Goal: Register for event/course

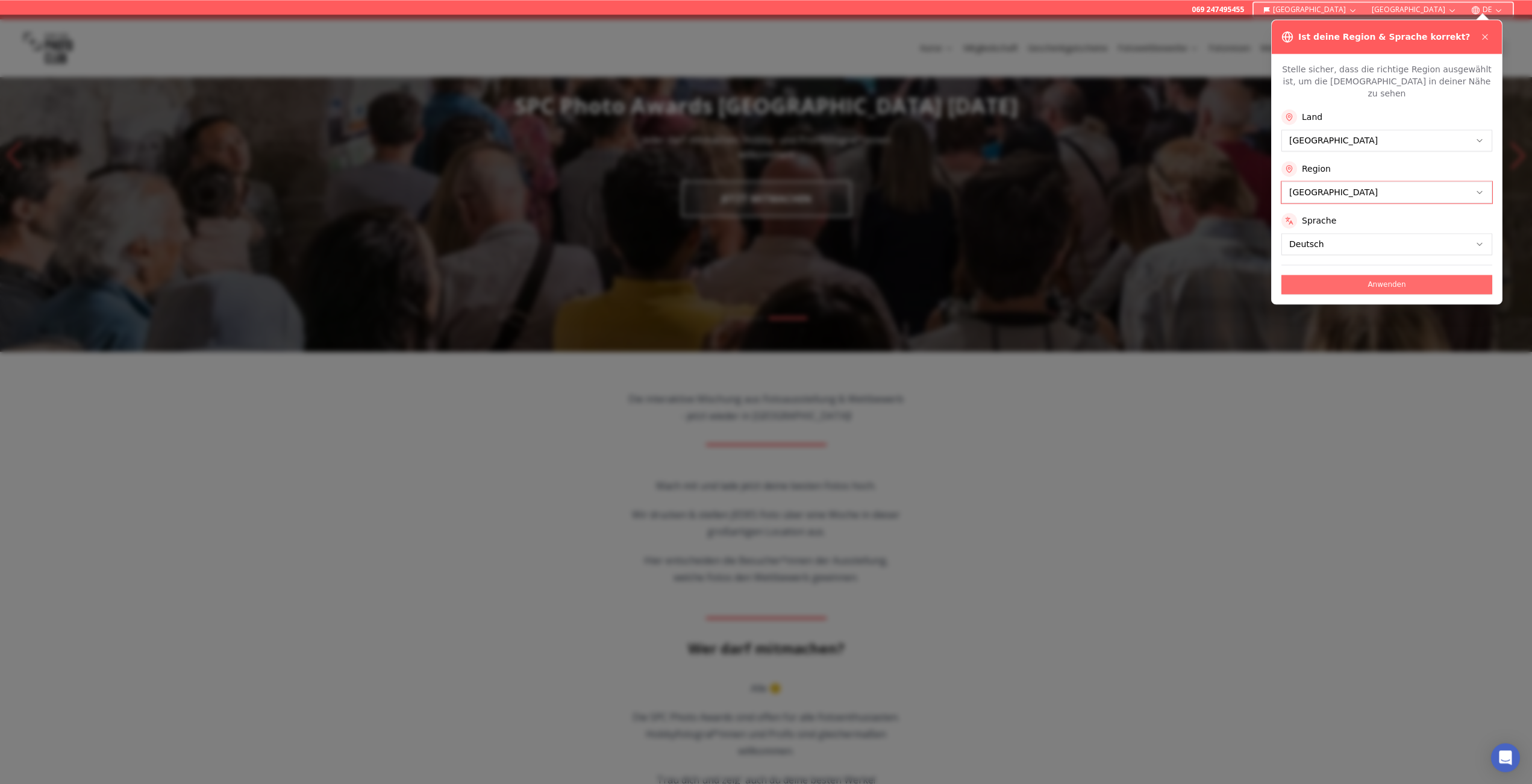
scroll to position [123, 0]
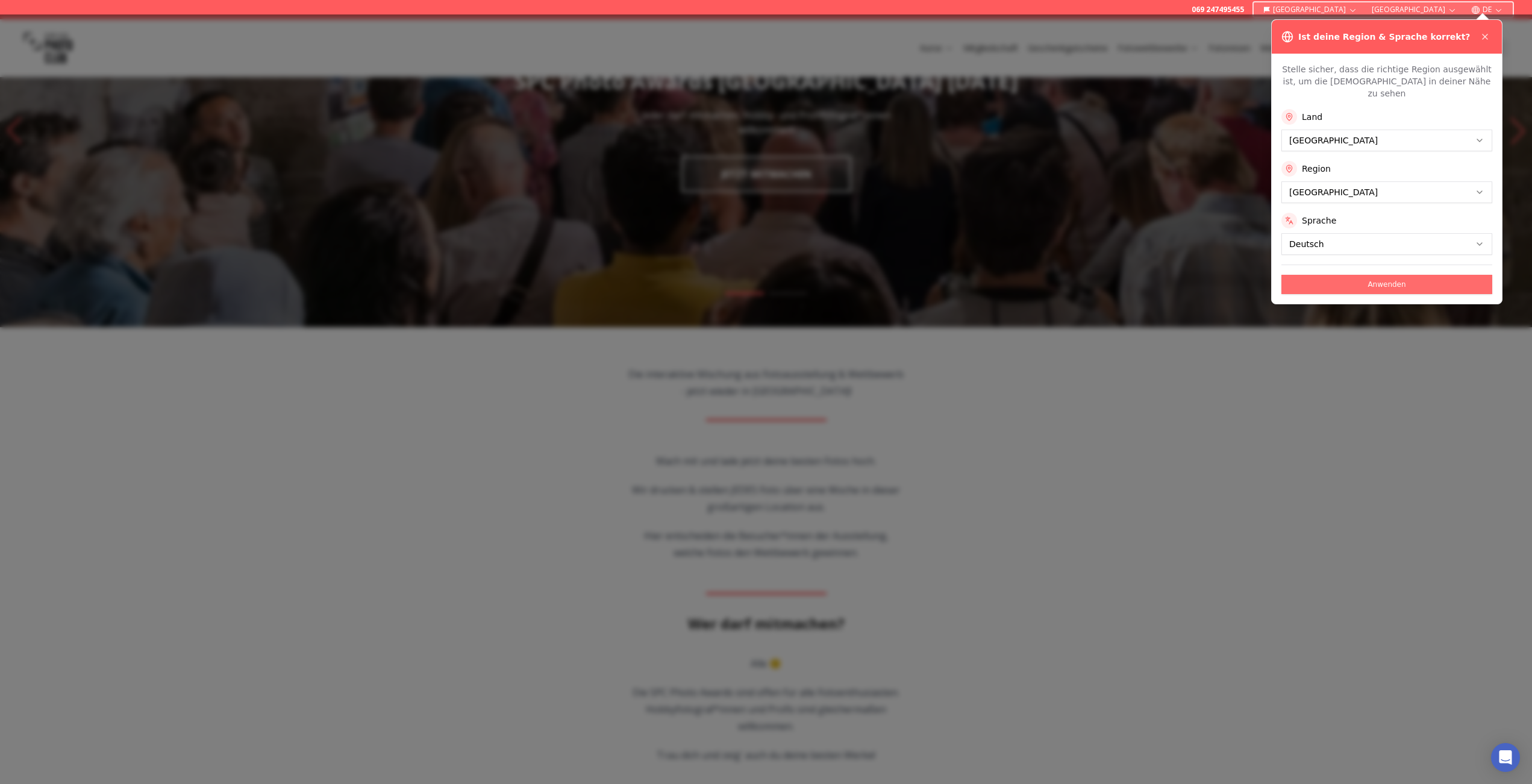
click at [1366, 275] on button "Anwenden" at bounding box center [1387, 284] width 211 height 19
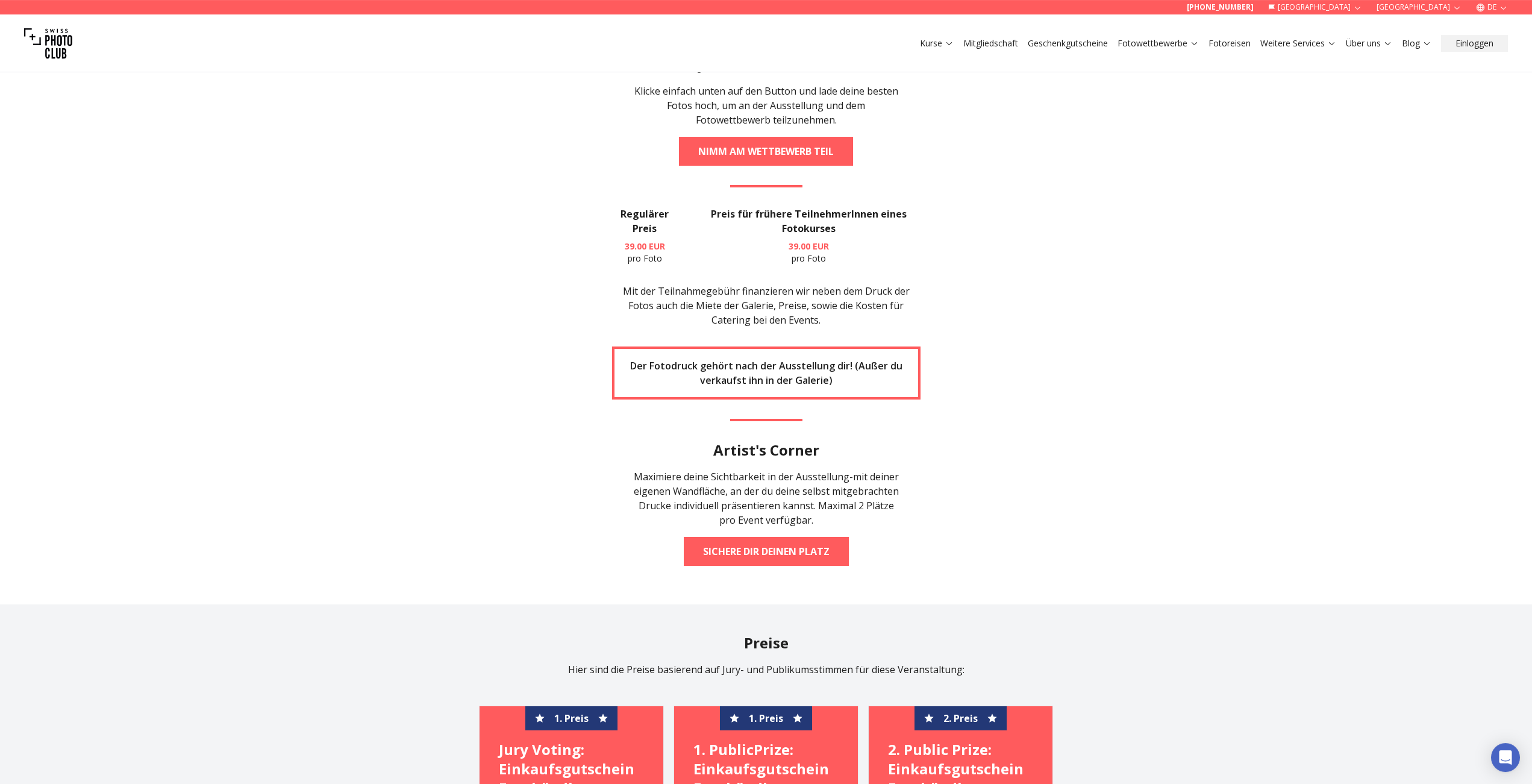
scroll to position [2273, 0]
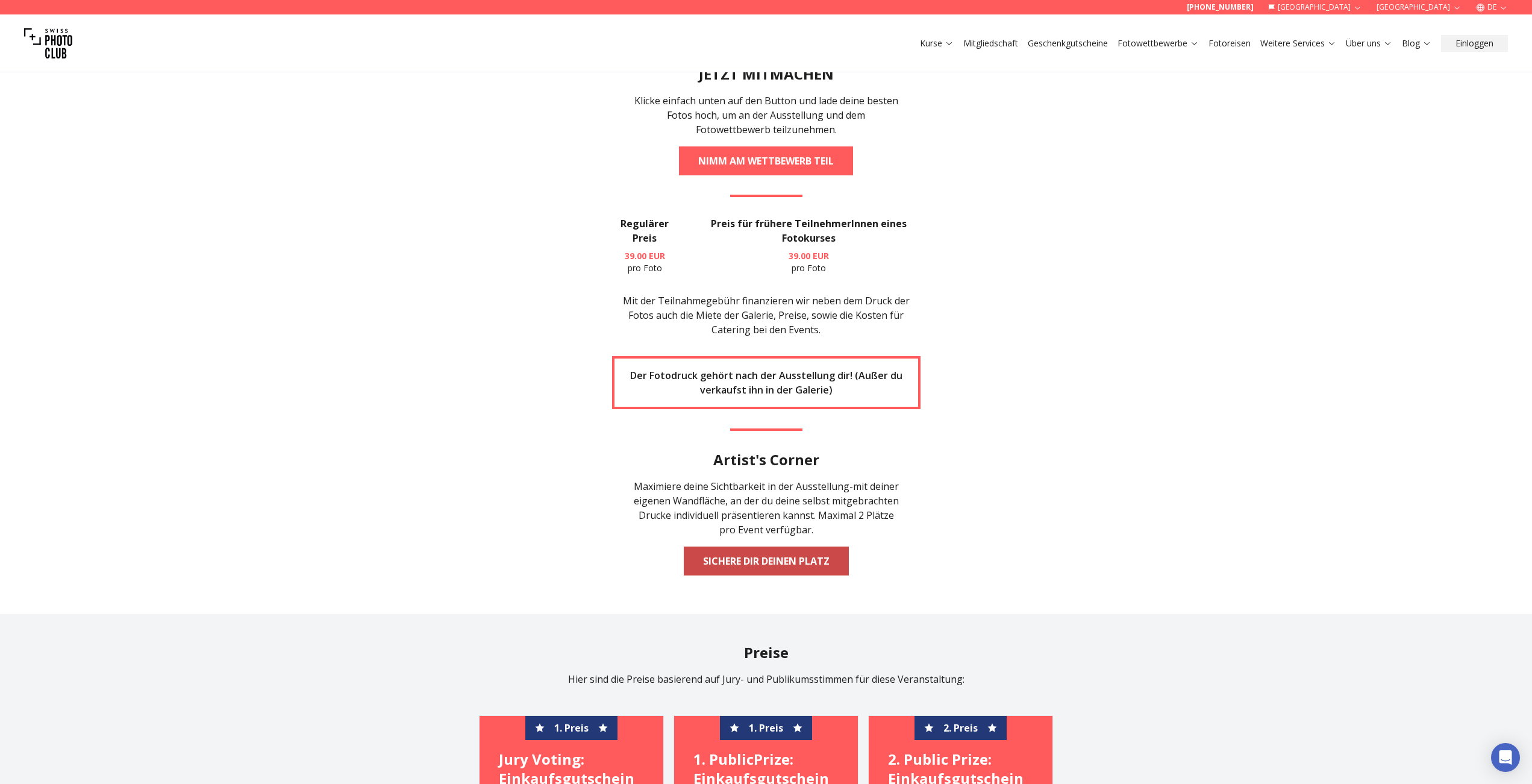
click at [763, 566] on link "Sichere dir deinen Platz" at bounding box center [766, 561] width 165 height 29
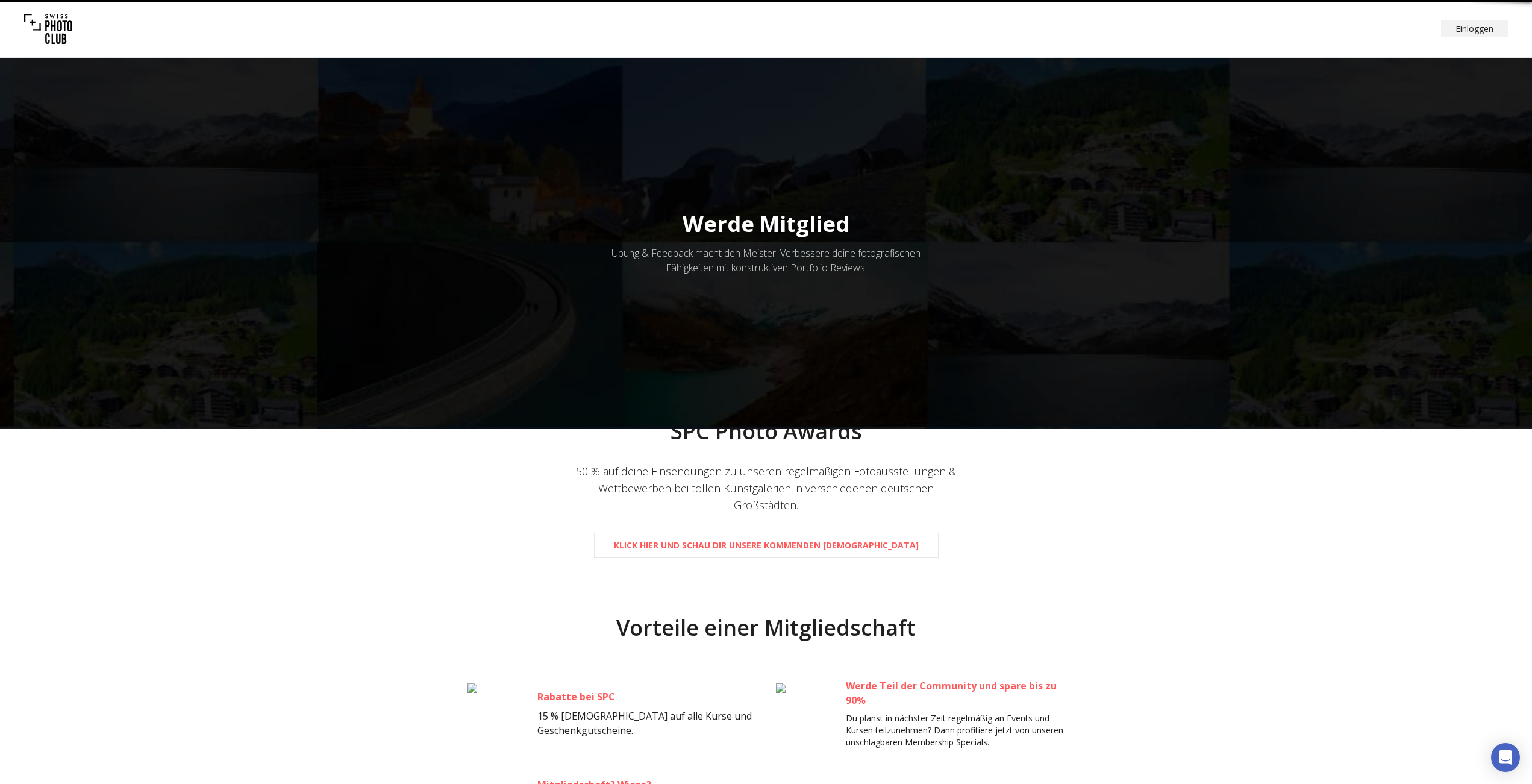
scroll to position [715, 0]
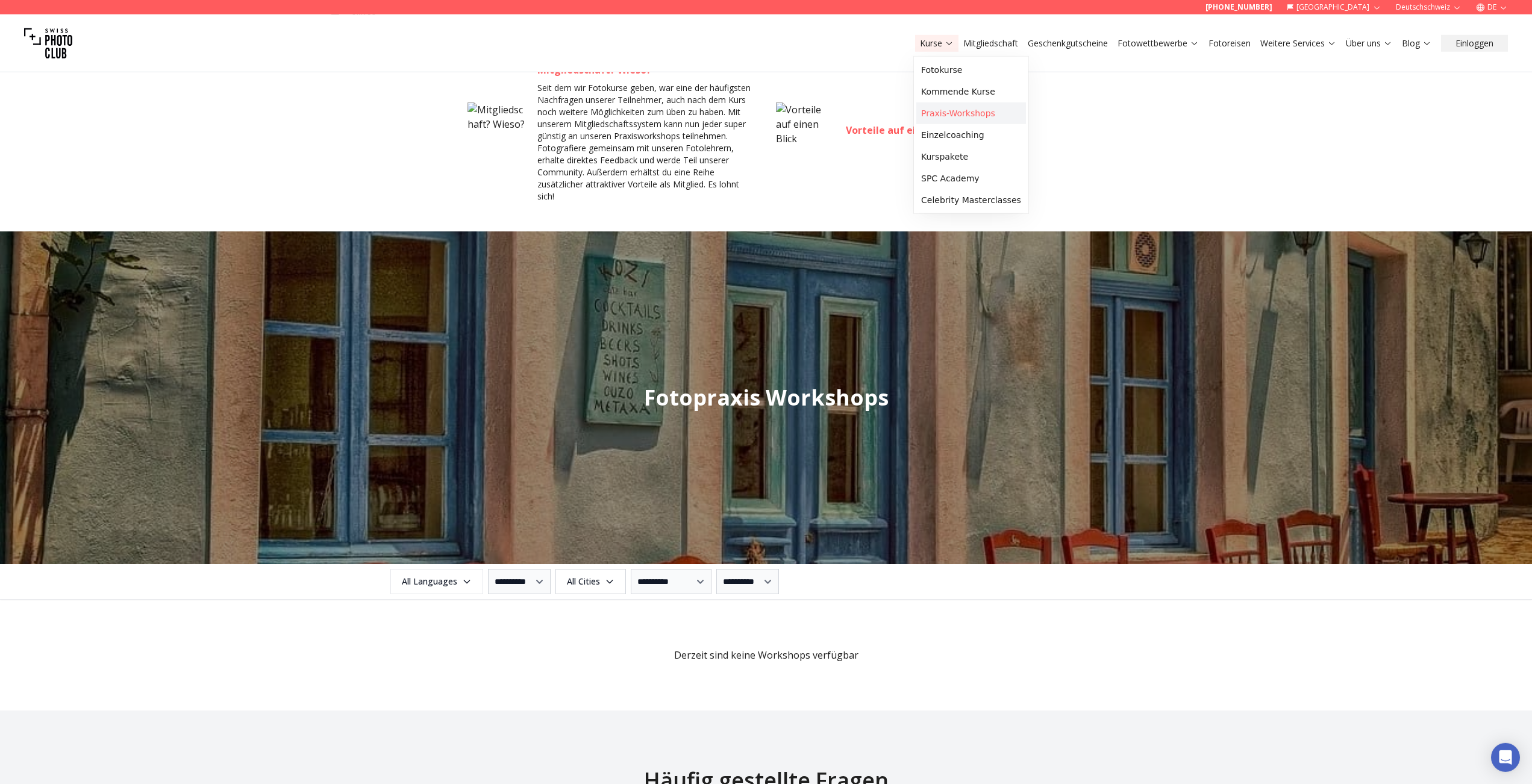
click at [955, 113] on link "Praxis-Workshops" at bounding box center [971, 113] width 110 height 21
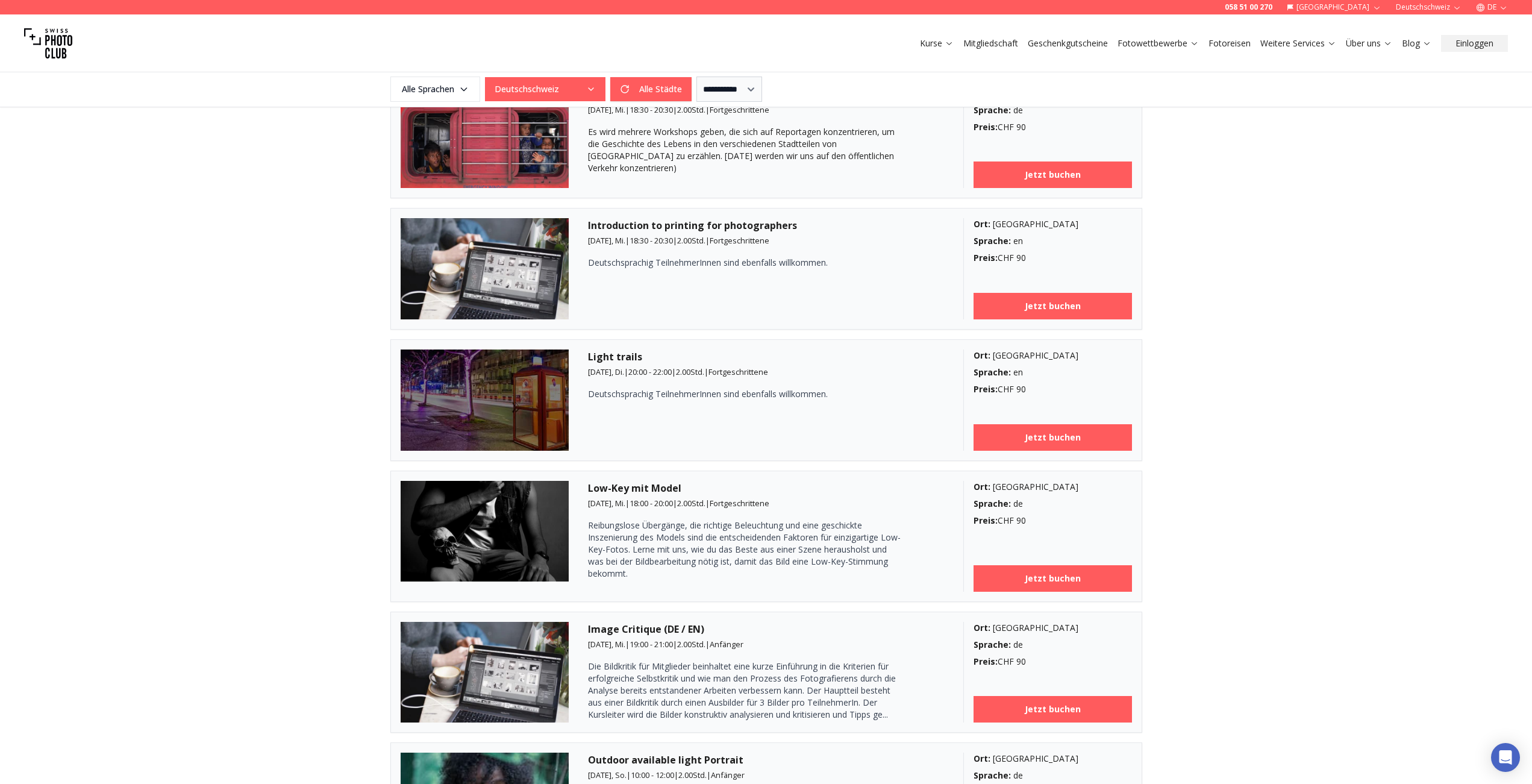
scroll to position [1659, 0]
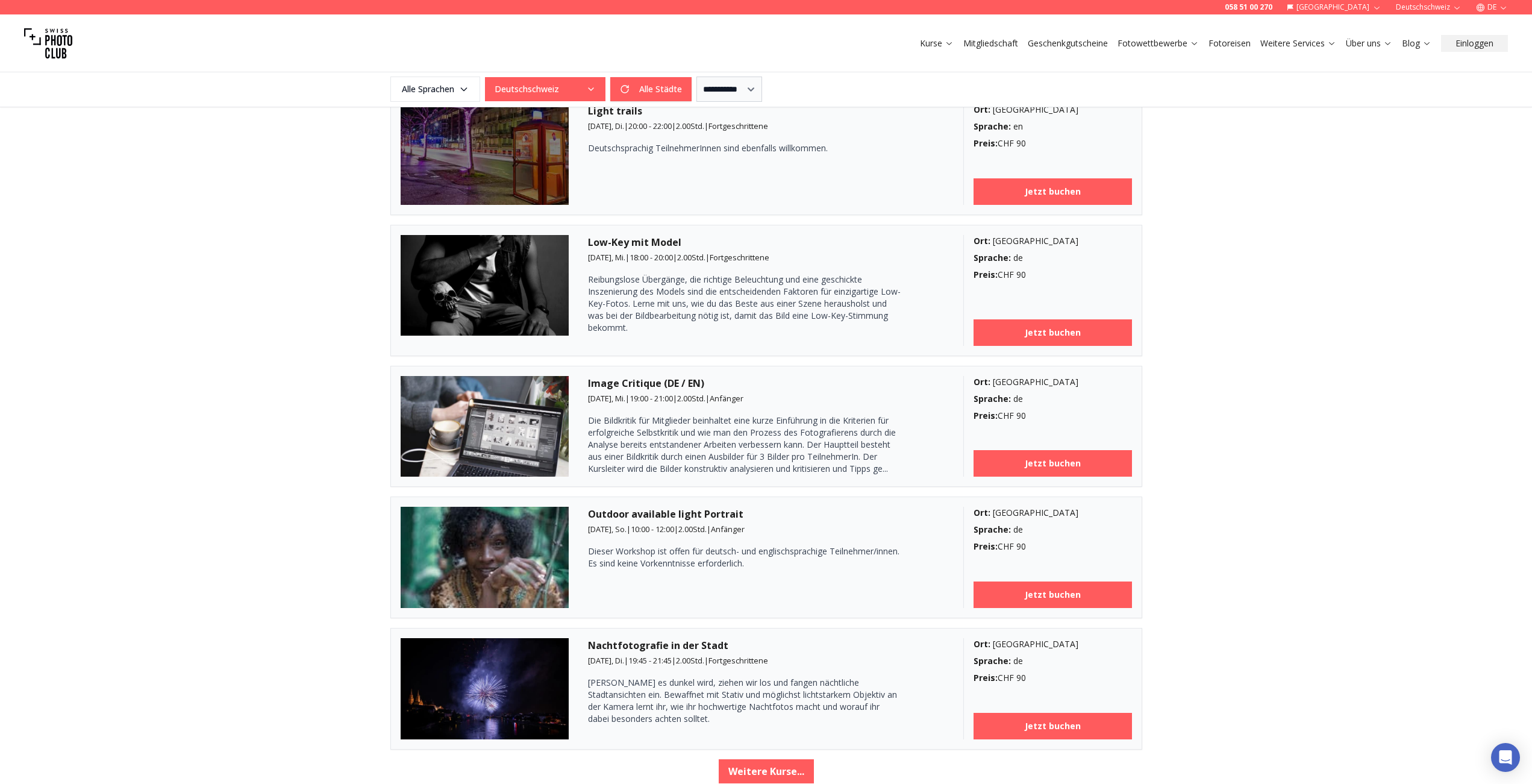
click at [45, 34] on img at bounding box center [48, 43] width 48 height 48
